Goal: Task Accomplishment & Management: Use online tool/utility

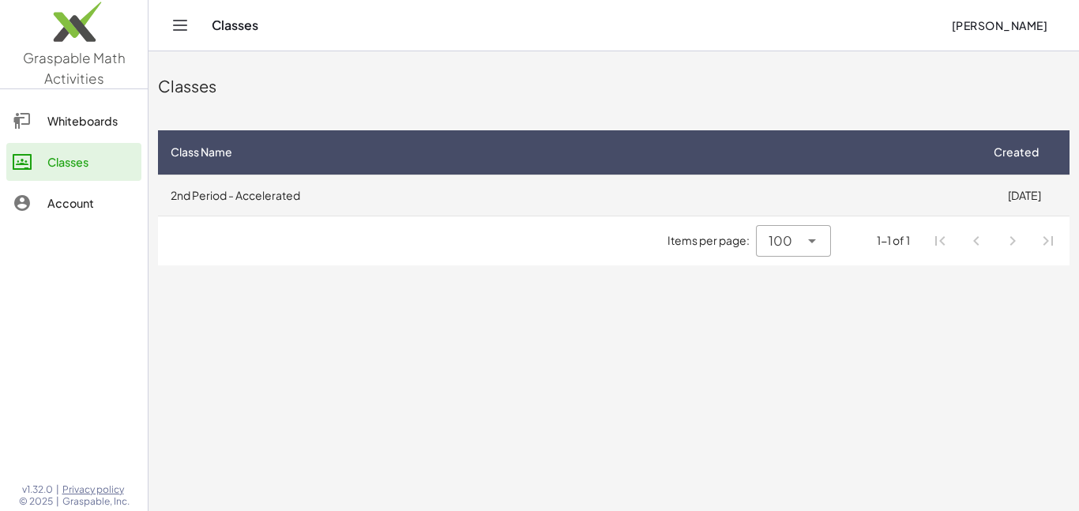
click at [581, 210] on td "2nd Period - Accelerated" at bounding box center [568, 195] width 821 height 41
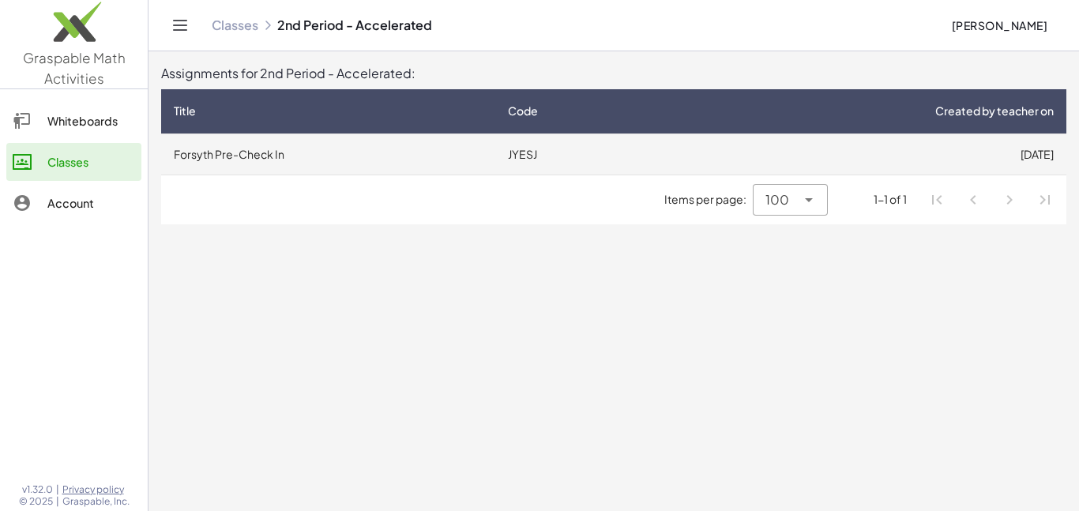
click at [867, 164] on td "[DATE]" at bounding box center [869, 154] width 394 height 41
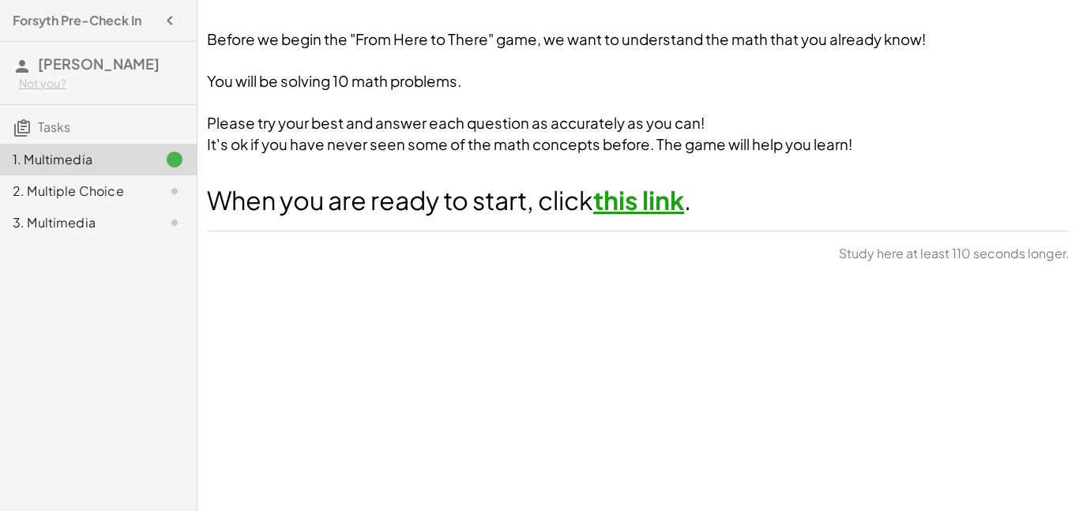
click at [642, 206] on link "this link" at bounding box center [638, 200] width 91 height 32
